Goal: Task Accomplishment & Management: Manage account settings

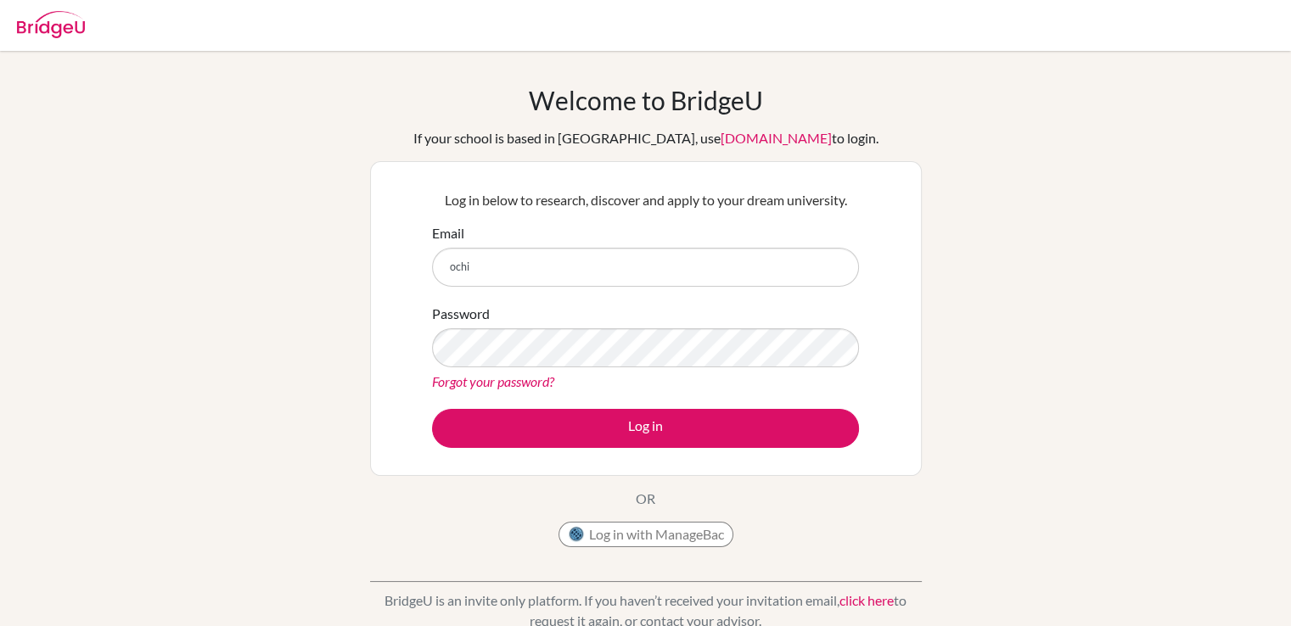
type input "[EMAIL_ADDRESS][DOMAIN_NAME]"
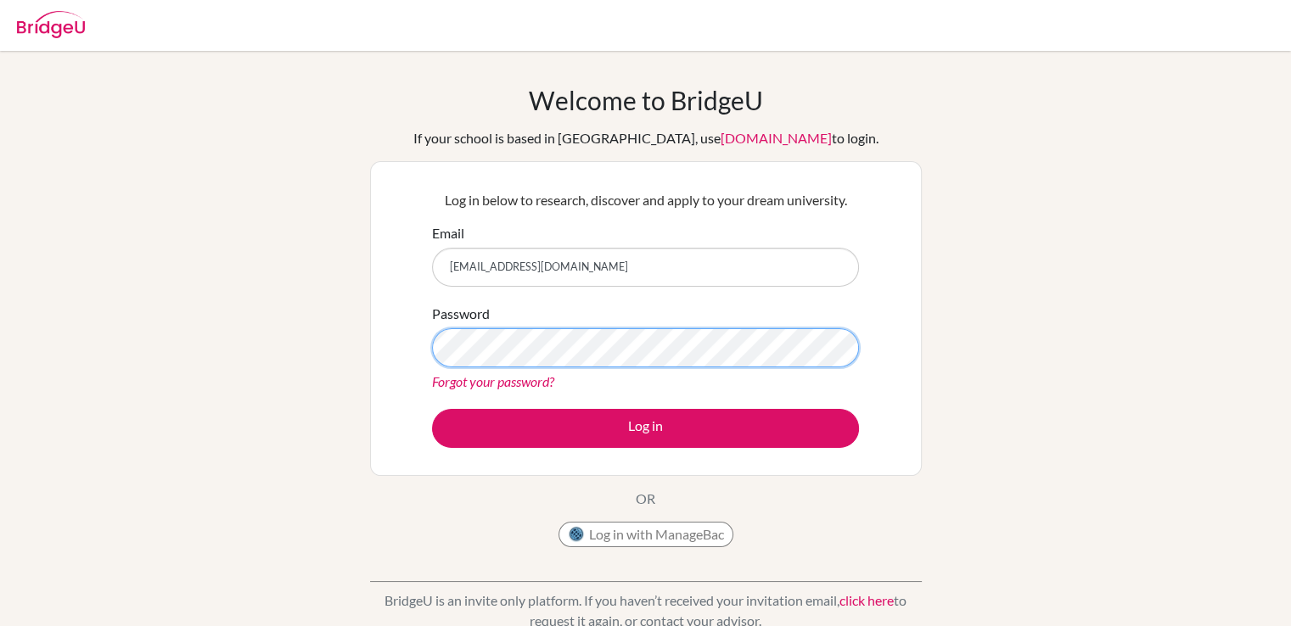
click at [432, 409] on button "Log in" at bounding box center [645, 428] width 427 height 39
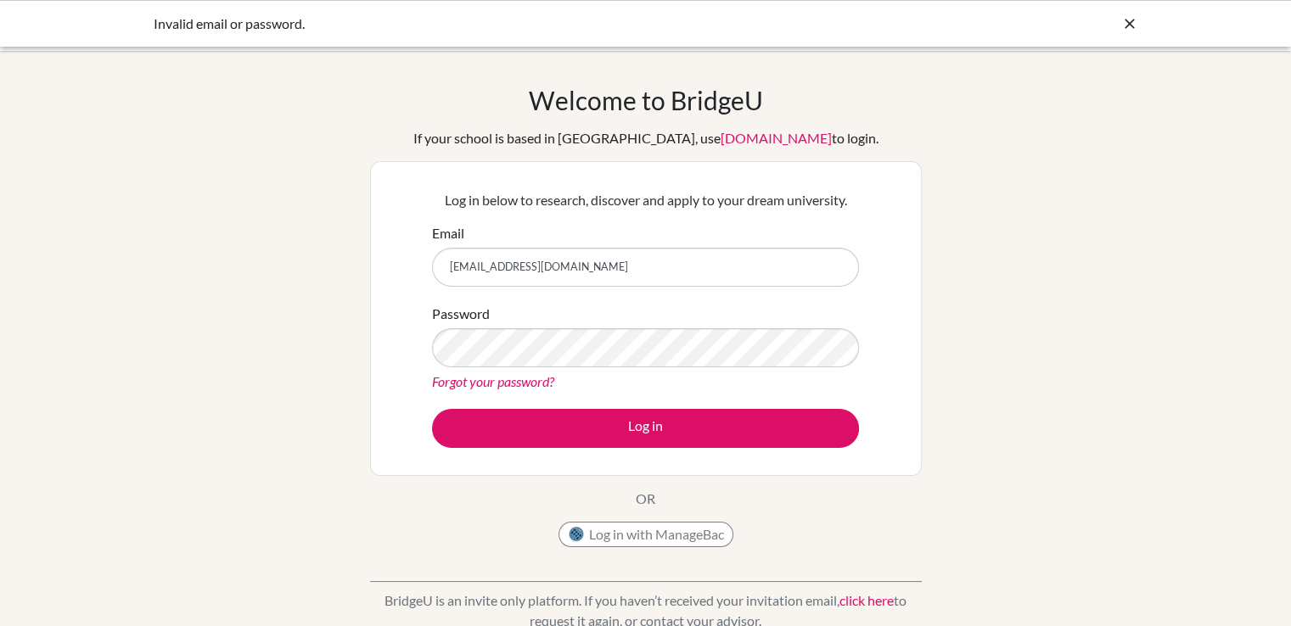
click at [573, 367] on div "Password Forgot your password?" at bounding box center [645, 348] width 427 height 88
click at [432, 409] on button "Log in" at bounding box center [645, 428] width 427 height 39
click at [333, 306] on div "Welcome to BridgeU If your school is based in China, use app.bridge-u.com.cn to…" at bounding box center [645, 362] width 1291 height 555
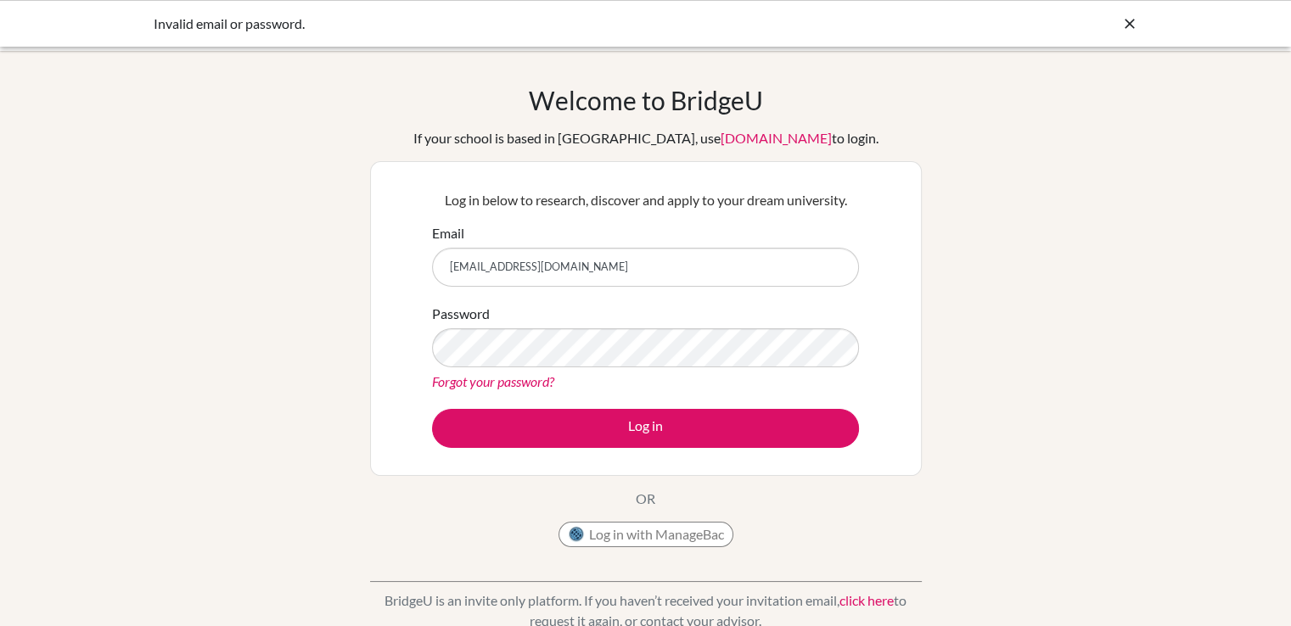
click at [725, 104] on h1 "Welcome to BridgeU" at bounding box center [646, 100] width 234 height 31
click at [1135, 24] on icon at bounding box center [1129, 23] width 17 height 17
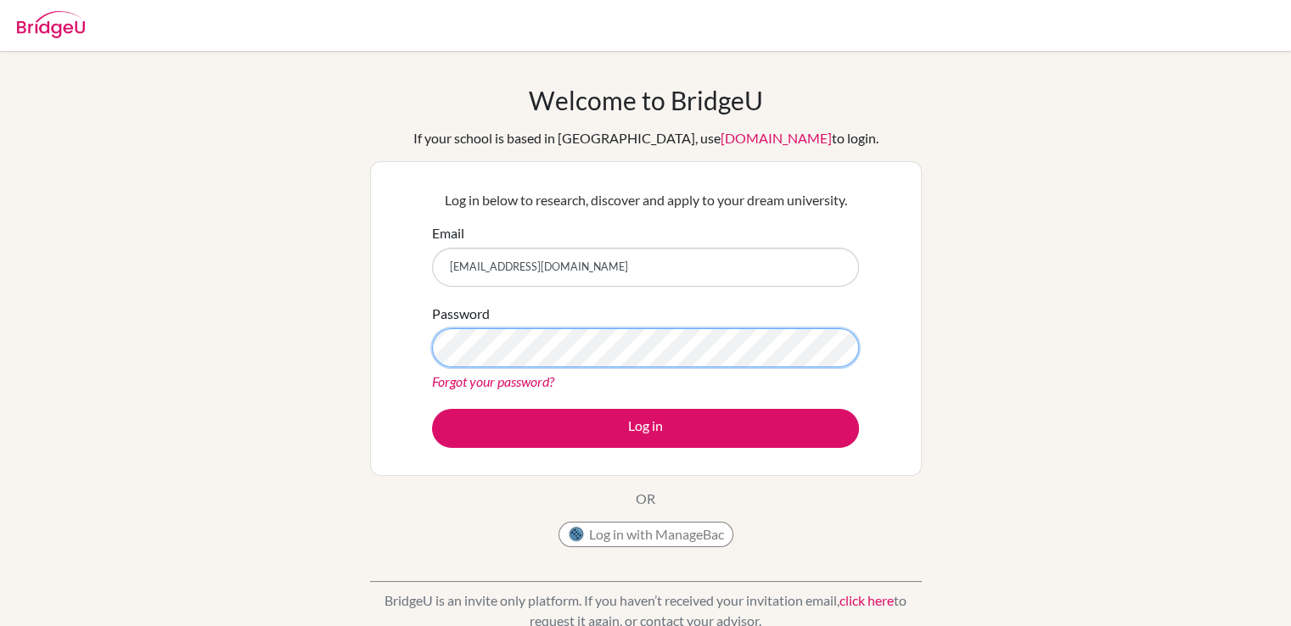
click at [432, 409] on button "Log in" at bounding box center [645, 428] width 427 height 39
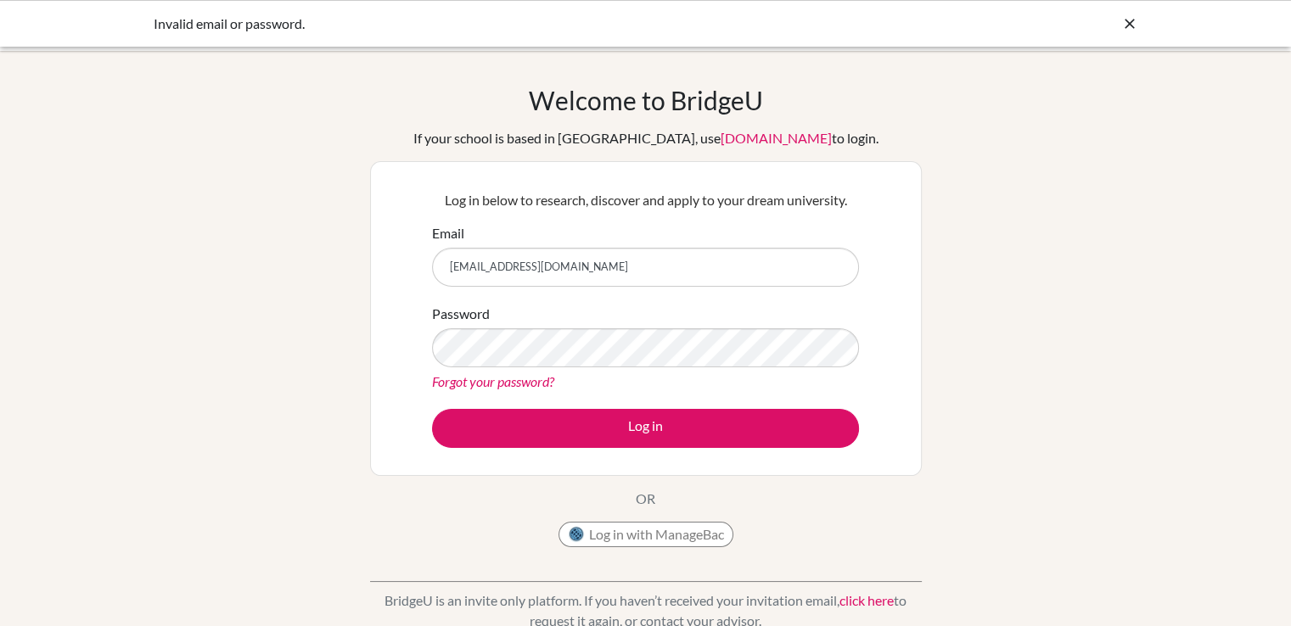
click at [1051, 268] on div "Welcome to BridgeU If your school is based in China, use app.bridge-u.com.cn to…" at bounding box center [645, 362] width 1291 height 555
click at [496, 387] on link "Forgot your password?" at bounding box center [493, 381] width 122 height 16
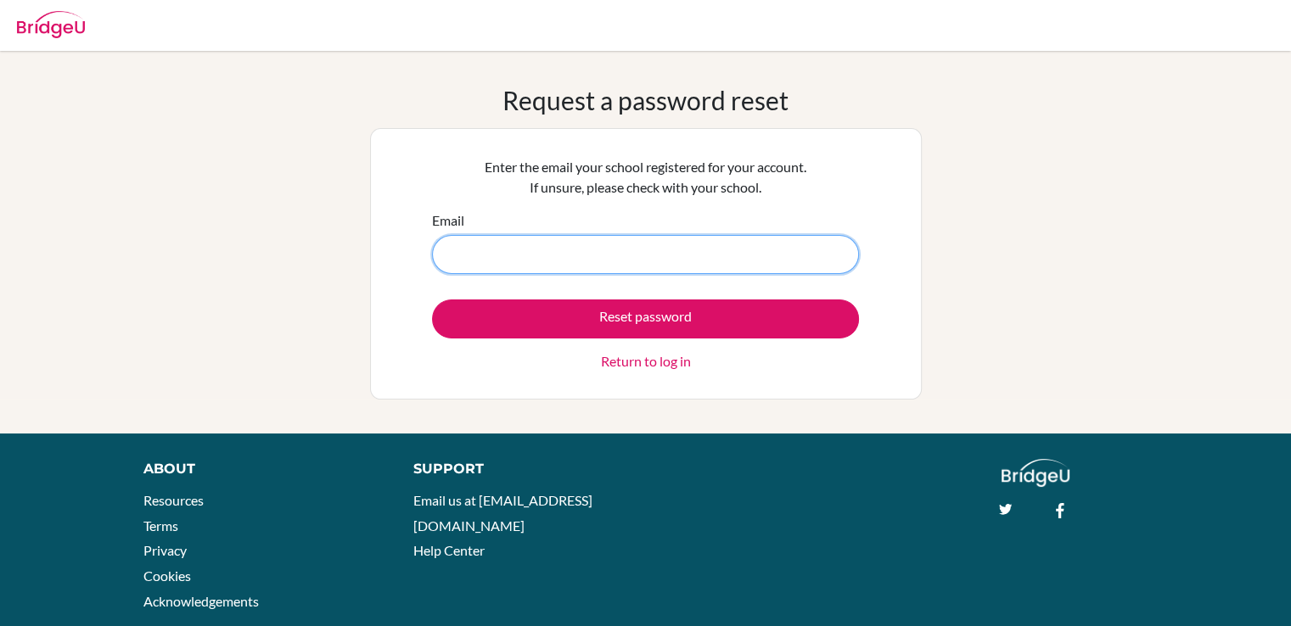
click at [591, 266] on input "Email" at bounding box center [645, 254] width 427 height 39
type input "[EMAIL_ADDRESS][DOMAIN_NAME]"
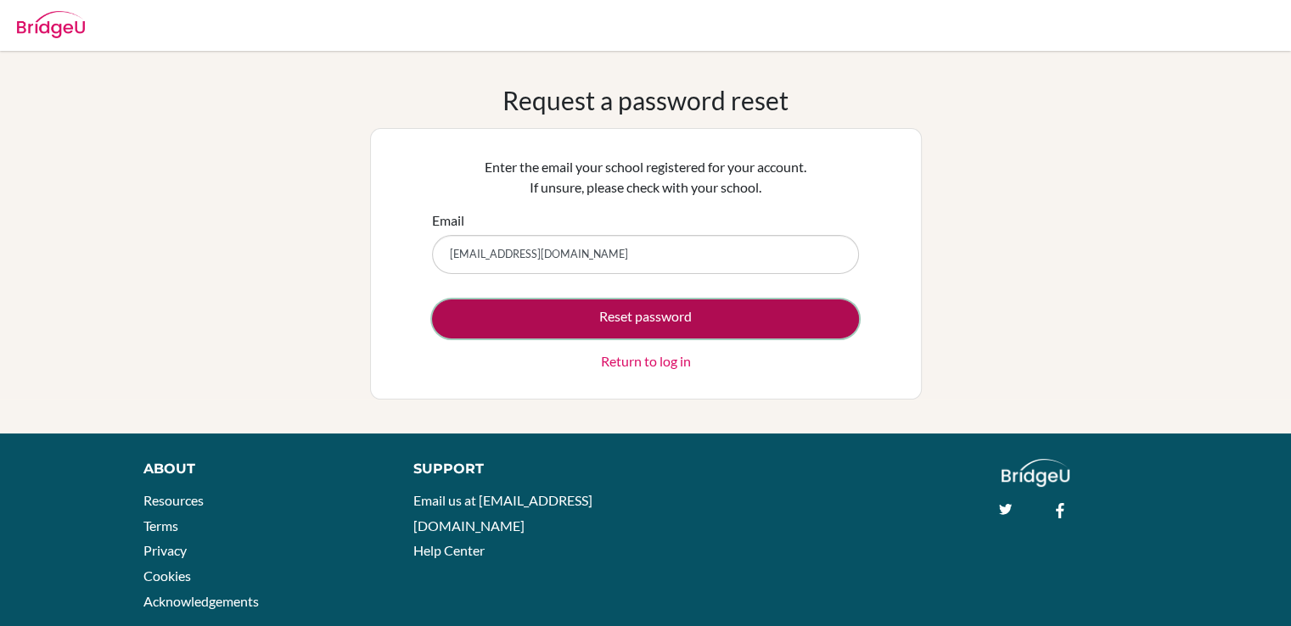
click at [638, 329] on button "Reset password" at bounding box center [645, 319] width 427 height 39
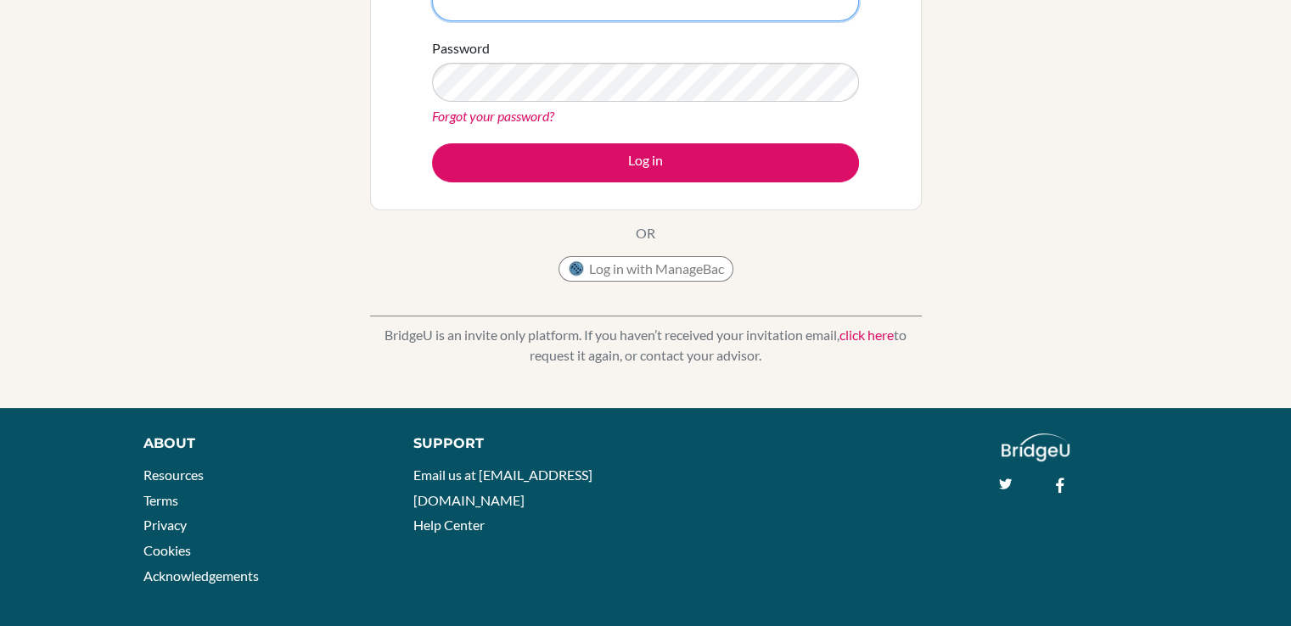
scroll to position [233, 0]
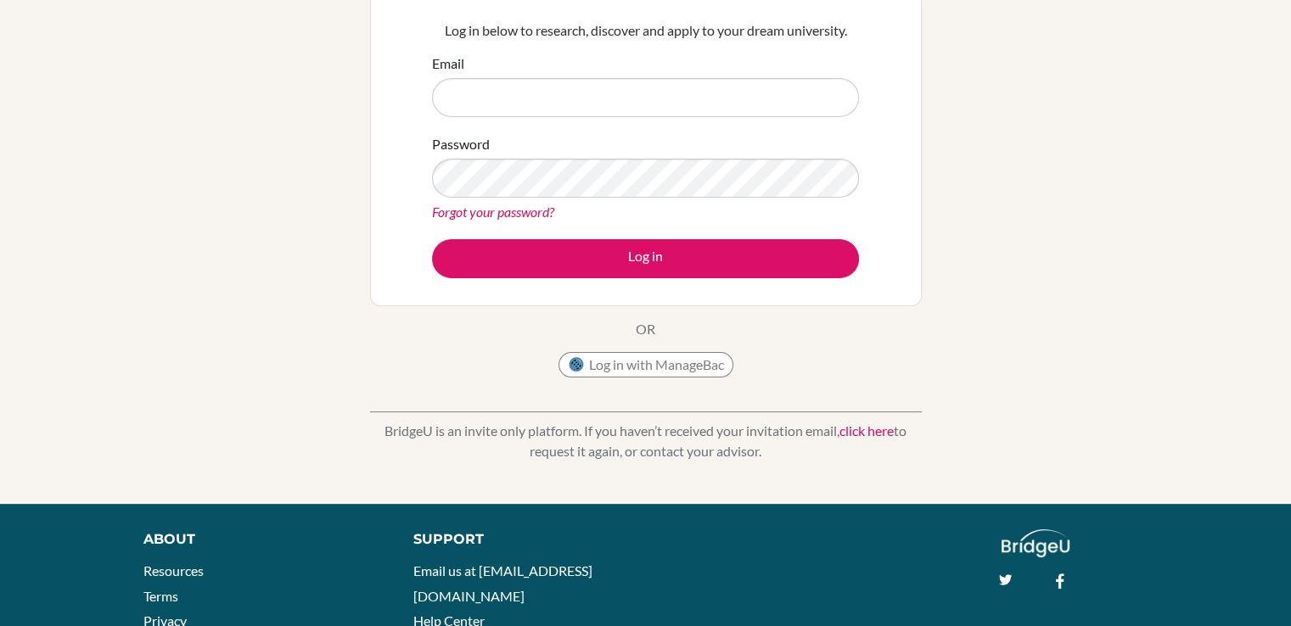
drag, startPoint x: 1270, startPoint y: 310, endPoint x: 1266, endPoint y: 344, distance: 34.2
click at [1266, 344] on div "Welcome to BridgeU If your school is based in China, use app.bridge-u.com.cn to…" at bounding box center [645, 160] width 1291 height 619
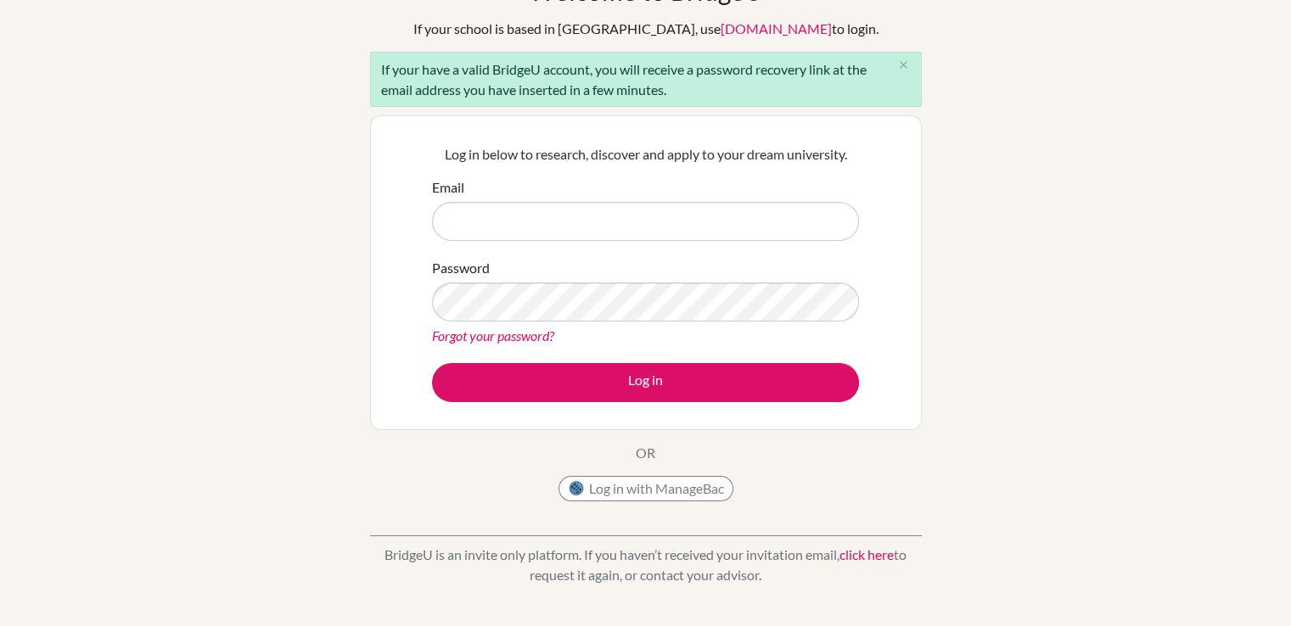
scroll to position [106, 0]
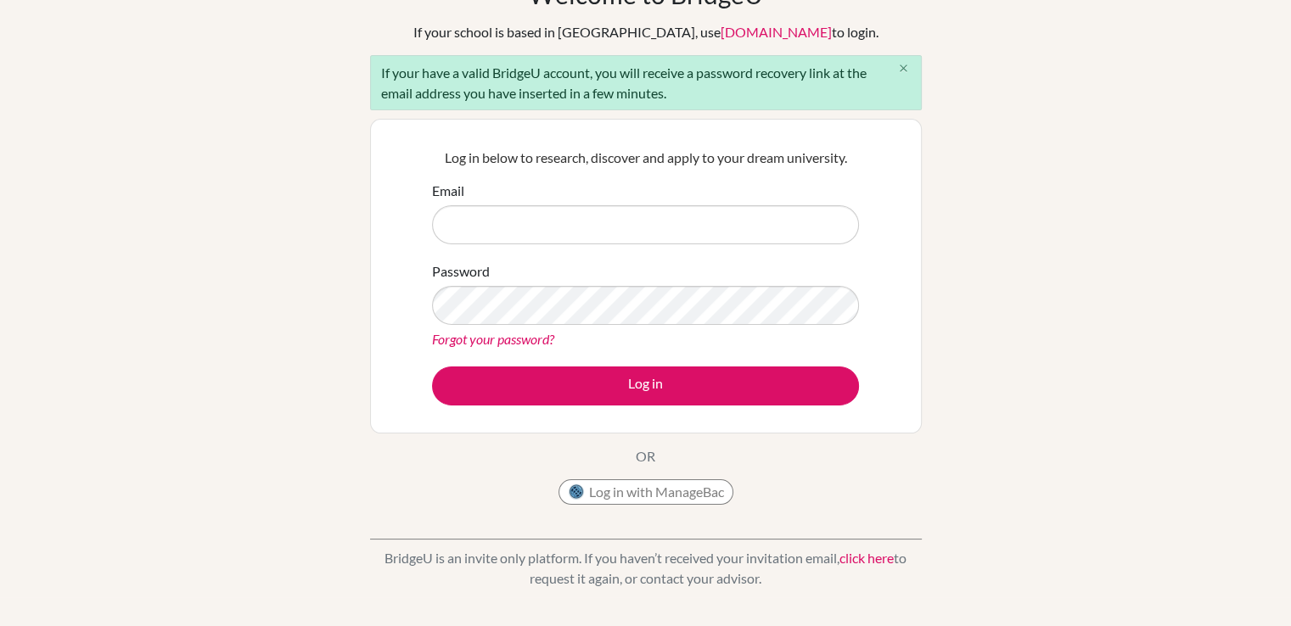
click at [903, 62] on icon "close" at bounding box center [903, 68] width 13 height 13
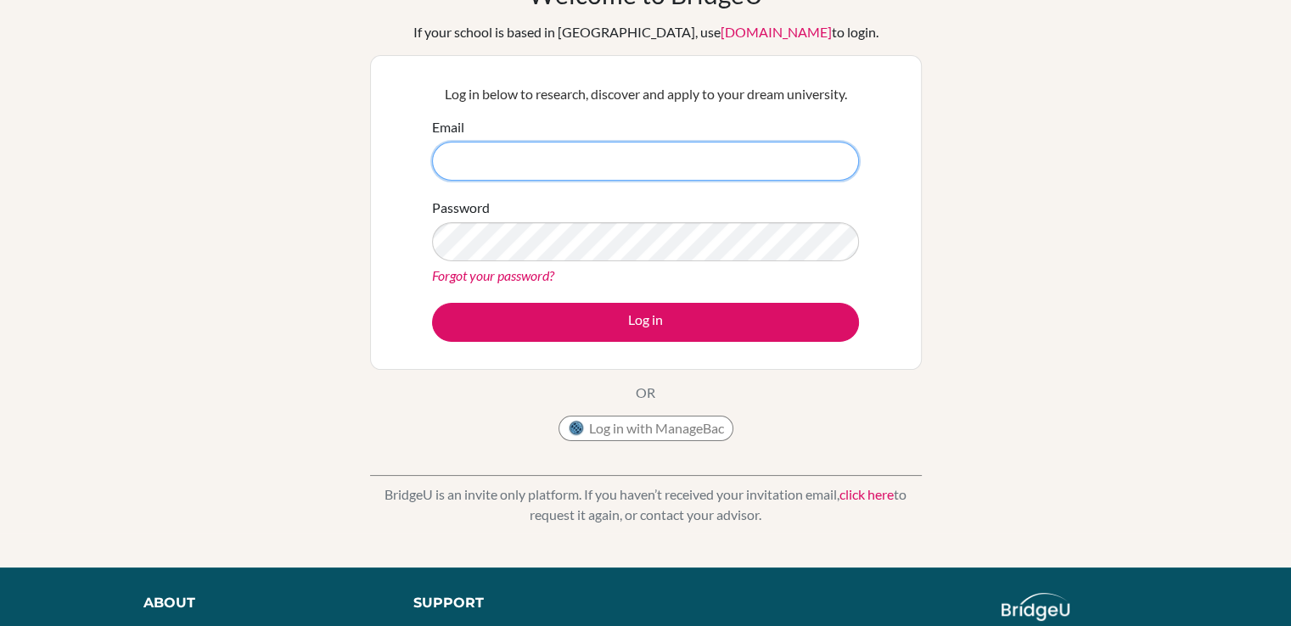
click at [533, 157] on input "Email" at bounding box center [645, 161] width 427 height 39
click at [483, 276] on link "Forgot your password?" at bounding box center [493, 275] width 122 height 16
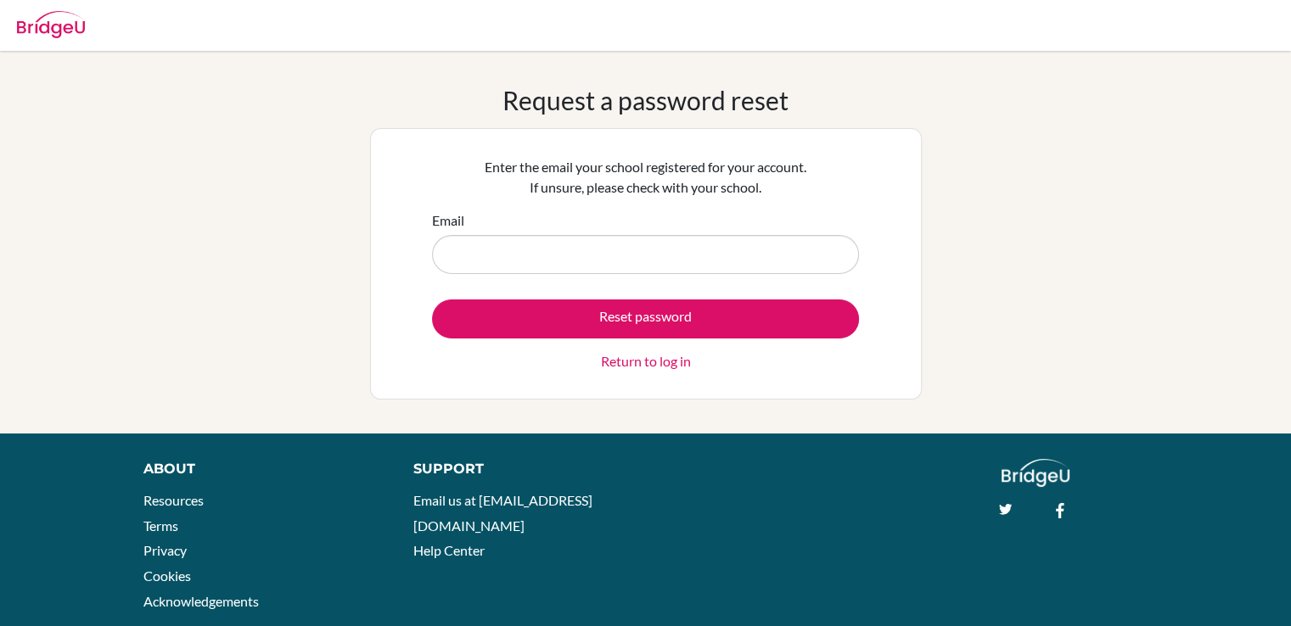
type input "[EMAIL_ADDRESS][DOMAIN_NAME]"
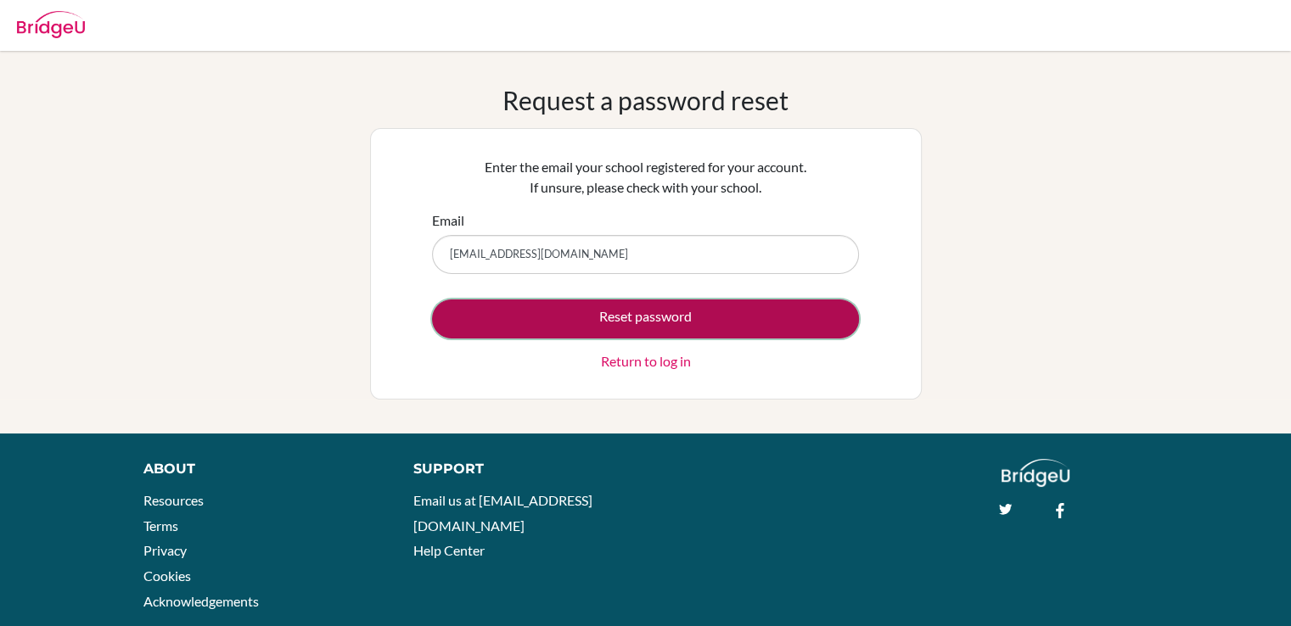
click at [609, 321] on button "Reset password" at bounding box center [645, 319] width 427 height 39
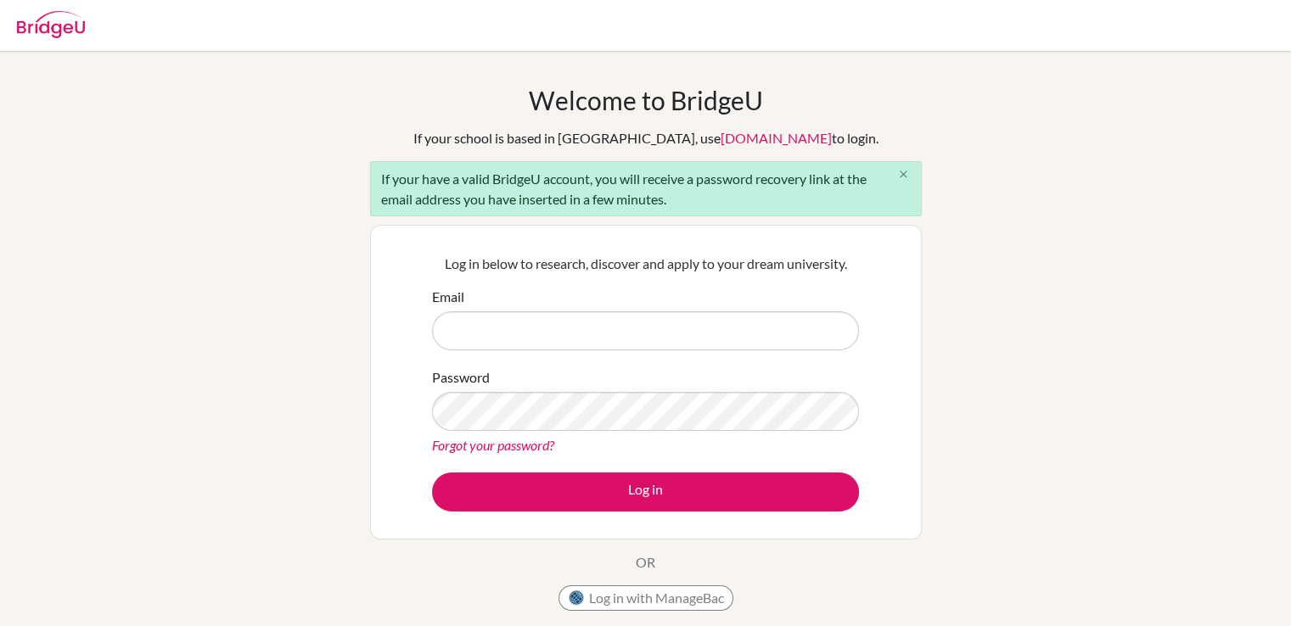
click at [900, 171] on icon "close" at bounding box center [903, 174] width 13 height 13
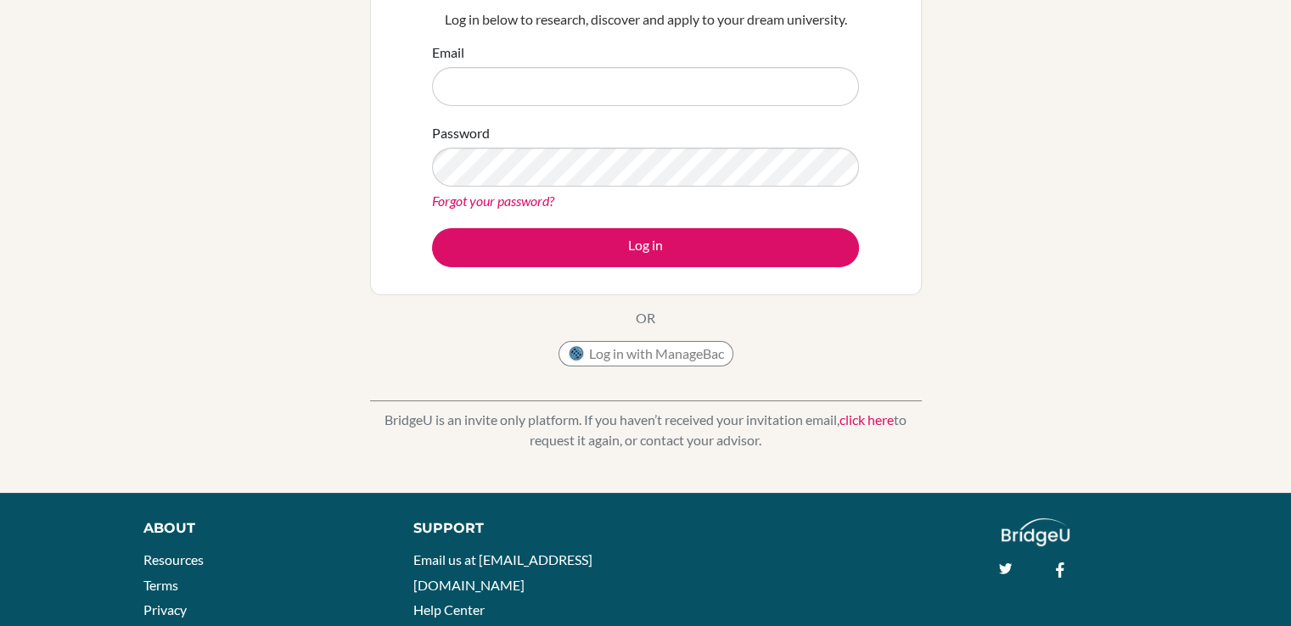
scroll to position [179, 0]
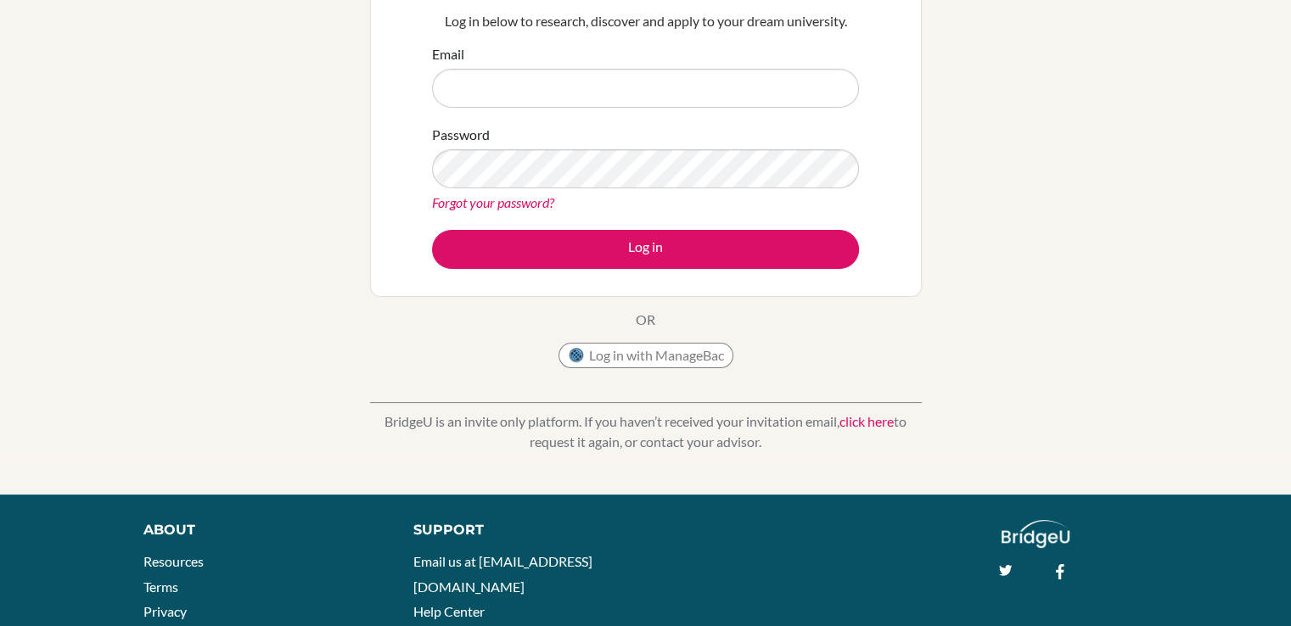
click at [893, 424] on link "click here" at bounding box center [866, 421] width 54 height 16
